Goal: Navigation & Orientation: Find specific page/section

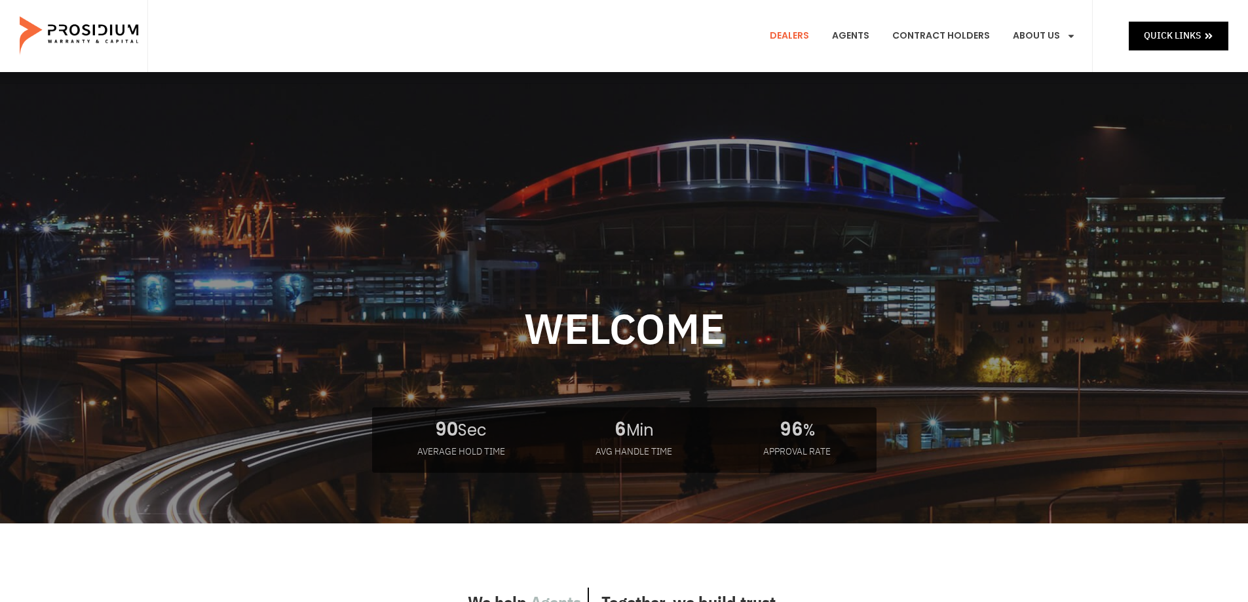
click at [797, 35] on link "Dealers" at bounding box center [789, 36] width 59 height 48
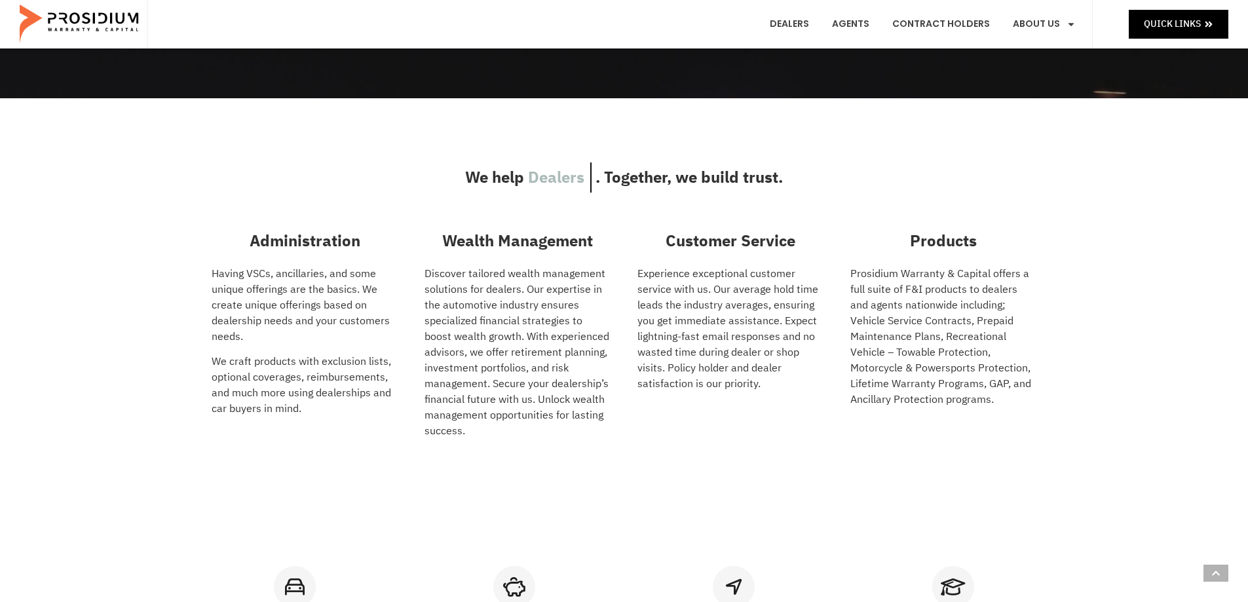
scroll to position [393, 0]
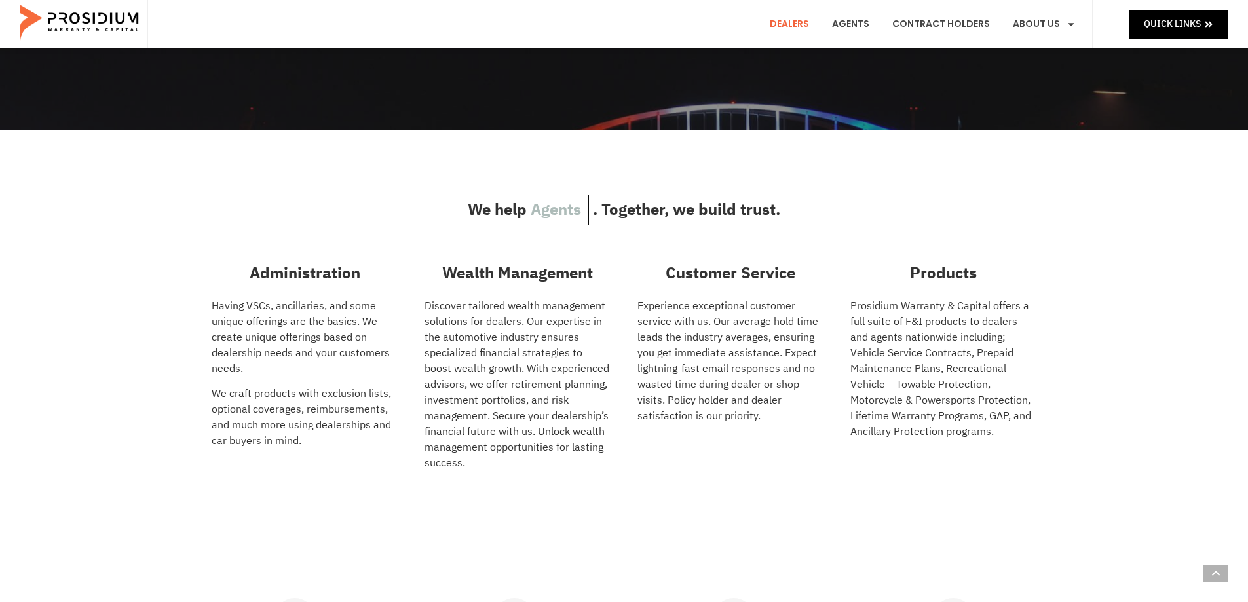
click at [809, 18] on link "Dealers" at bounding box center [789, 24] width 59 height 48
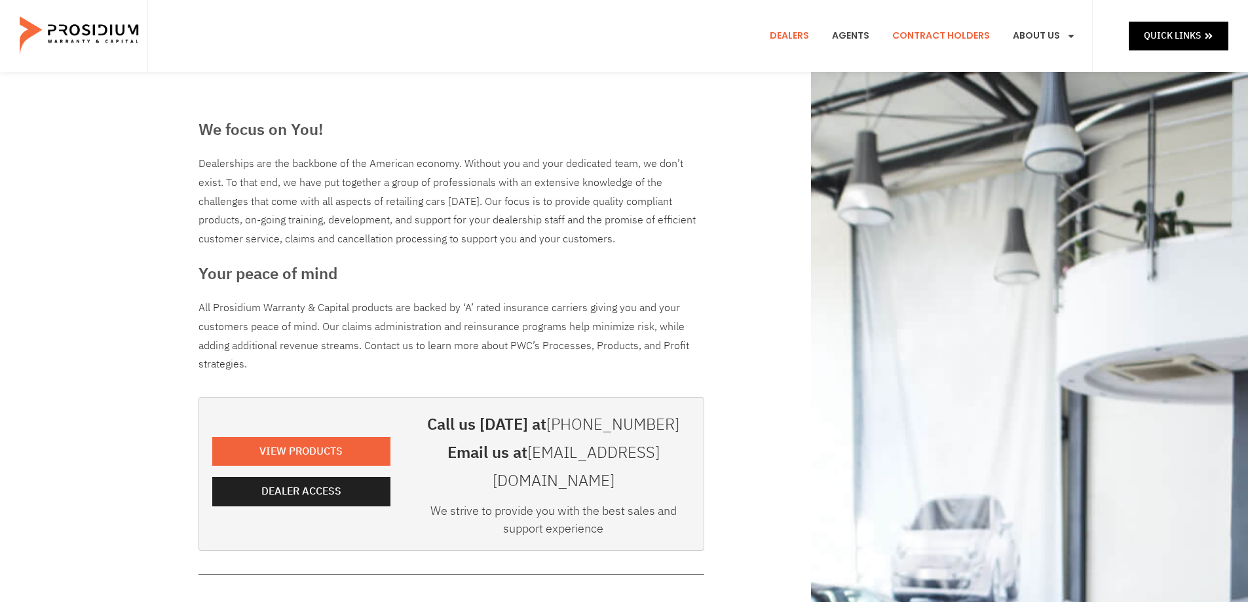
click at [922, 34] on link "Contract Holders" at bounding box center [941, 36] width 117 height 48
